Goal: Information Seeking & Learning: Learn about a topic

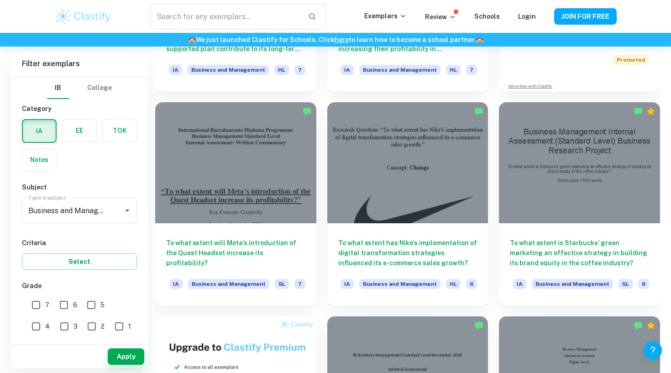
scroll to position [404, 0]
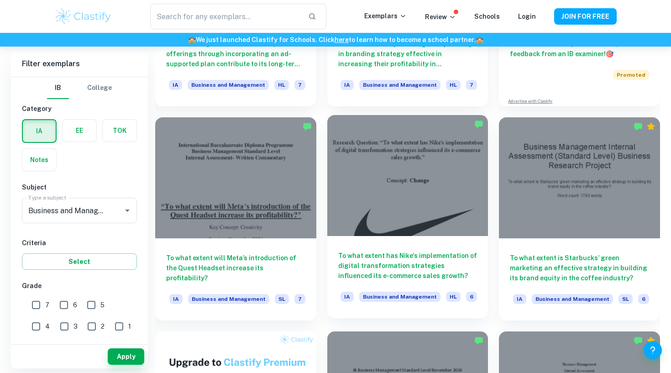
click at [369, 149] on div at bounding box center [407, 175] width 161 height 120
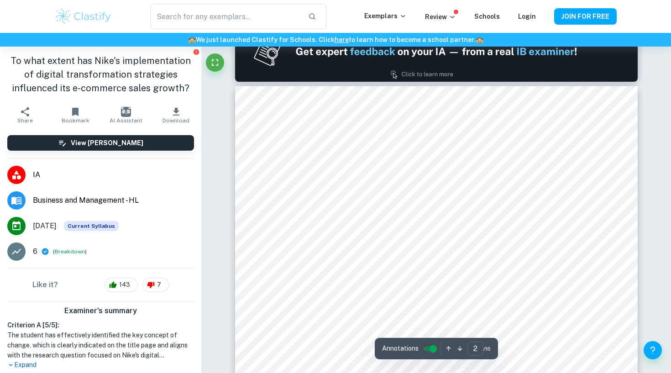
scroll to position [561, 0]
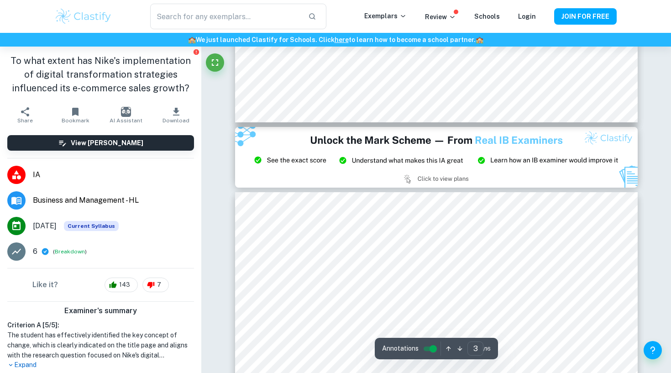
type input "2"
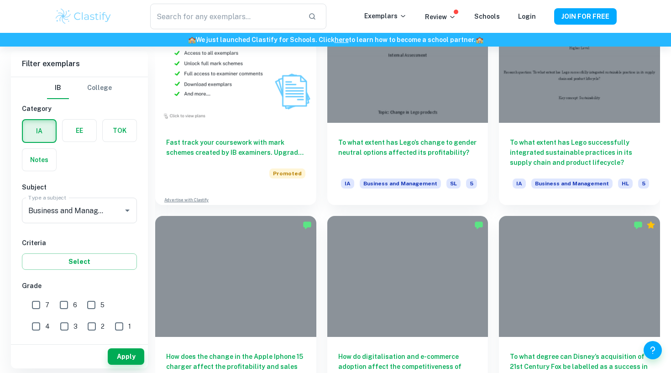
scroll to position [404, 0]
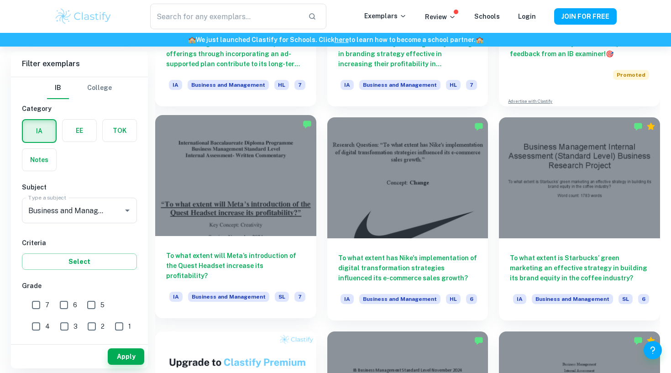
click at [244, 156] on div at bounding box center [235, 175] width 161 height 120
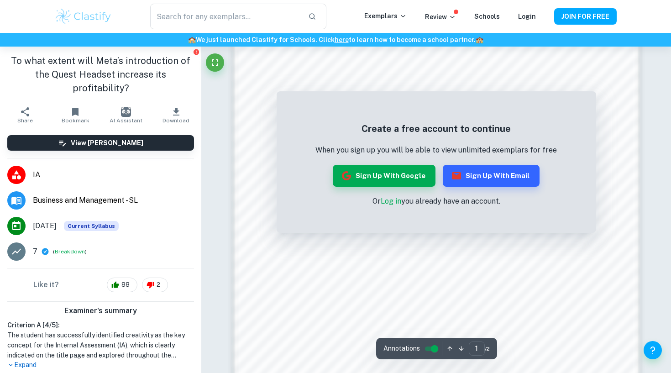
scroll to position [706, 0]
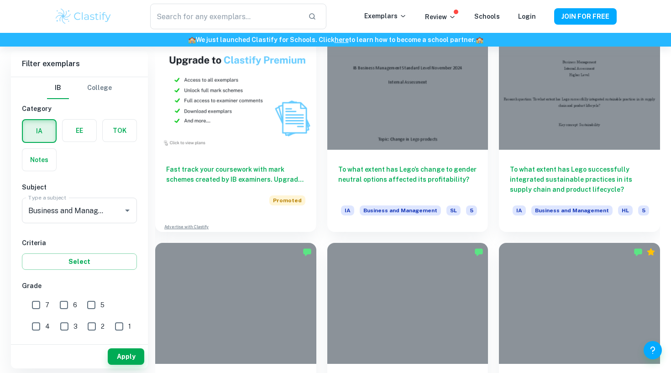
scroll to position [404, 0]
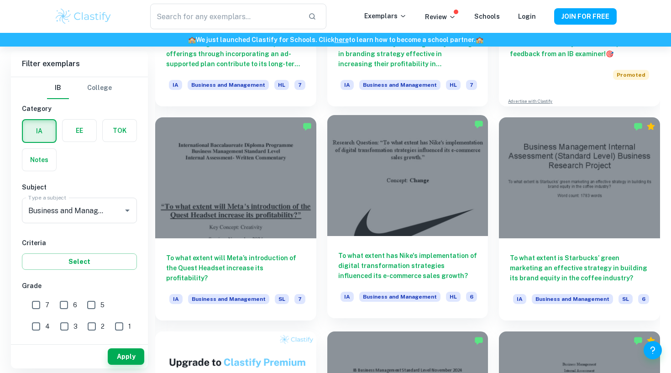
click at [434, 172] on div at bounding box center [407, 175] width 161 height 120
